Goal: Information Seeking & Learning: Learn about a topic

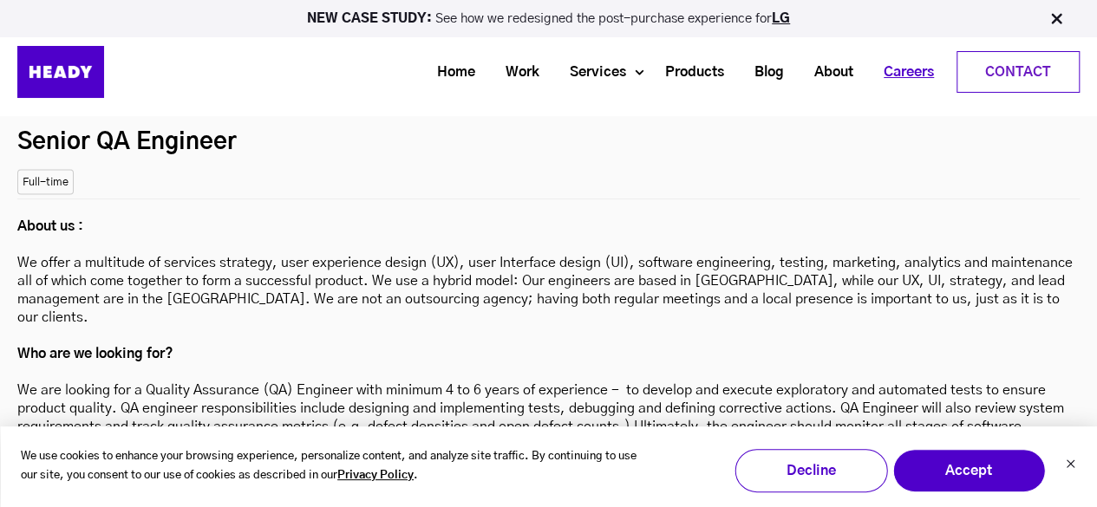
click at [919, 76] on link "Careers" at bounding box center [902, 72] width 81 height 32
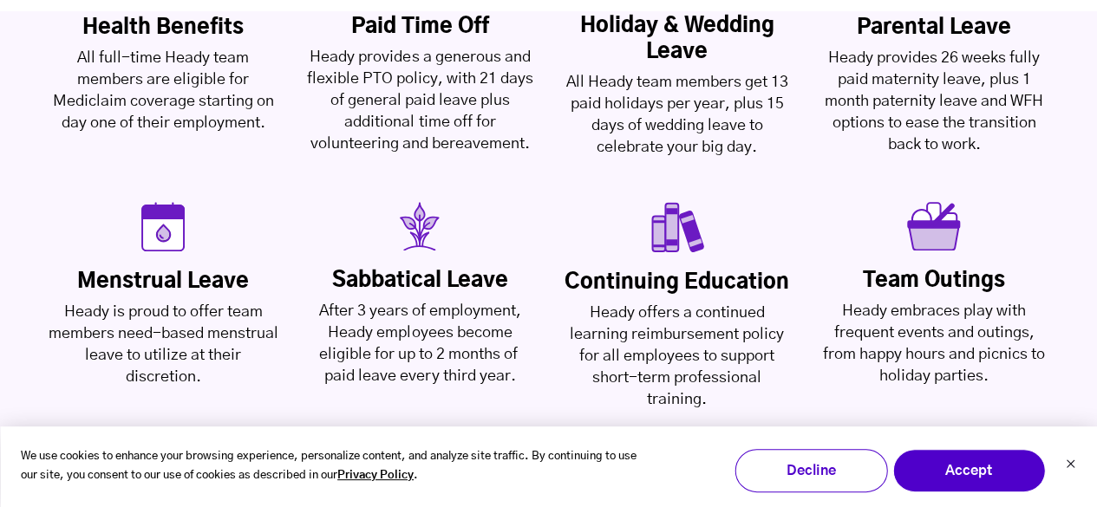
scroll to position [4856, 0]
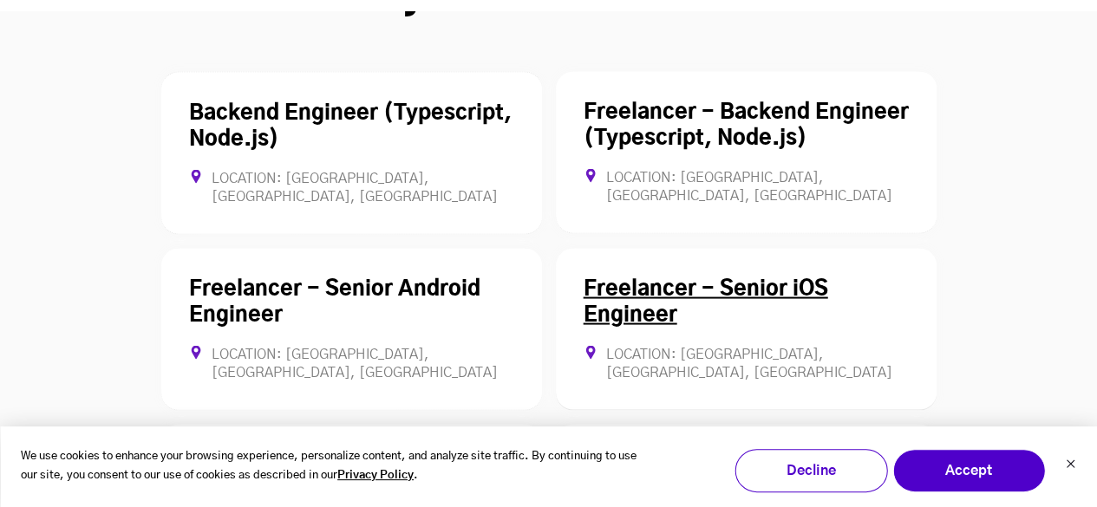
click at [623, 278] on link "Freelancer - Senior iOS Engineer" at bounding box center [706, 301] width 245 height 47
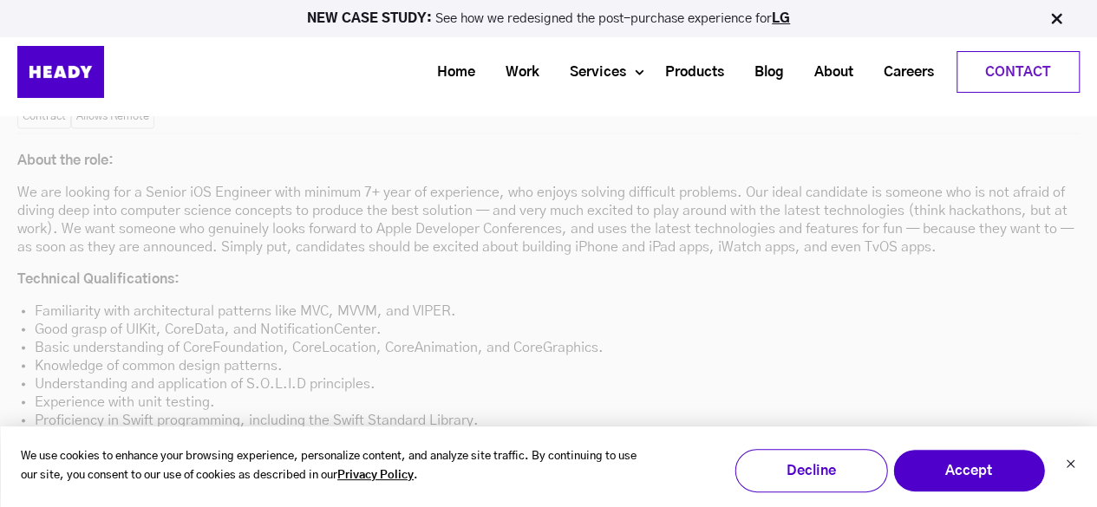
scroll to position [4790, 0]
